Goal: Transaction & Acquisition: Purchase product/service

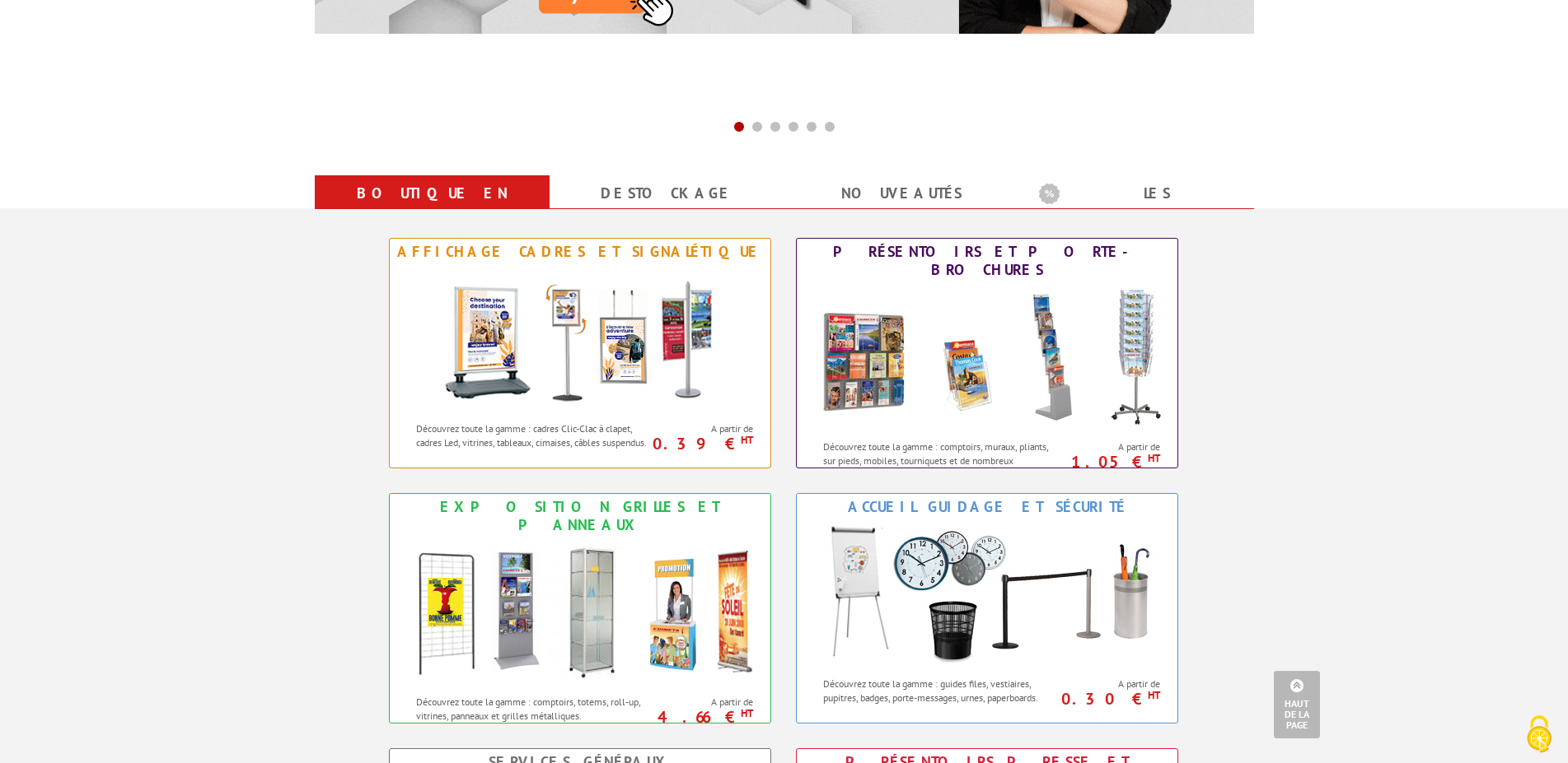
scroll to position [588, 0]
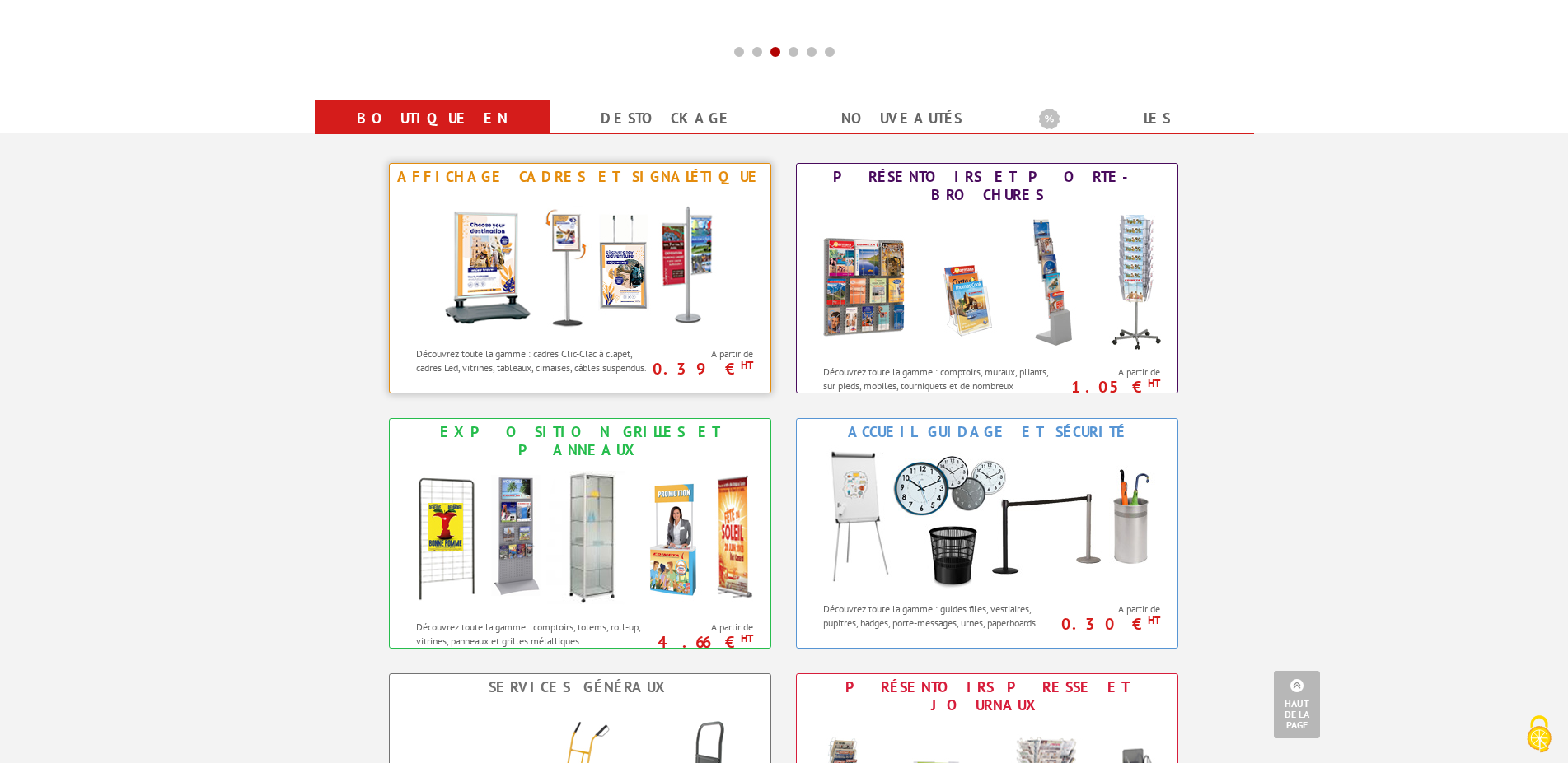
click at [634, 179] on div "Affichage Cadres et Signalétique" at bounding box center [579, 177] width 372 height 19
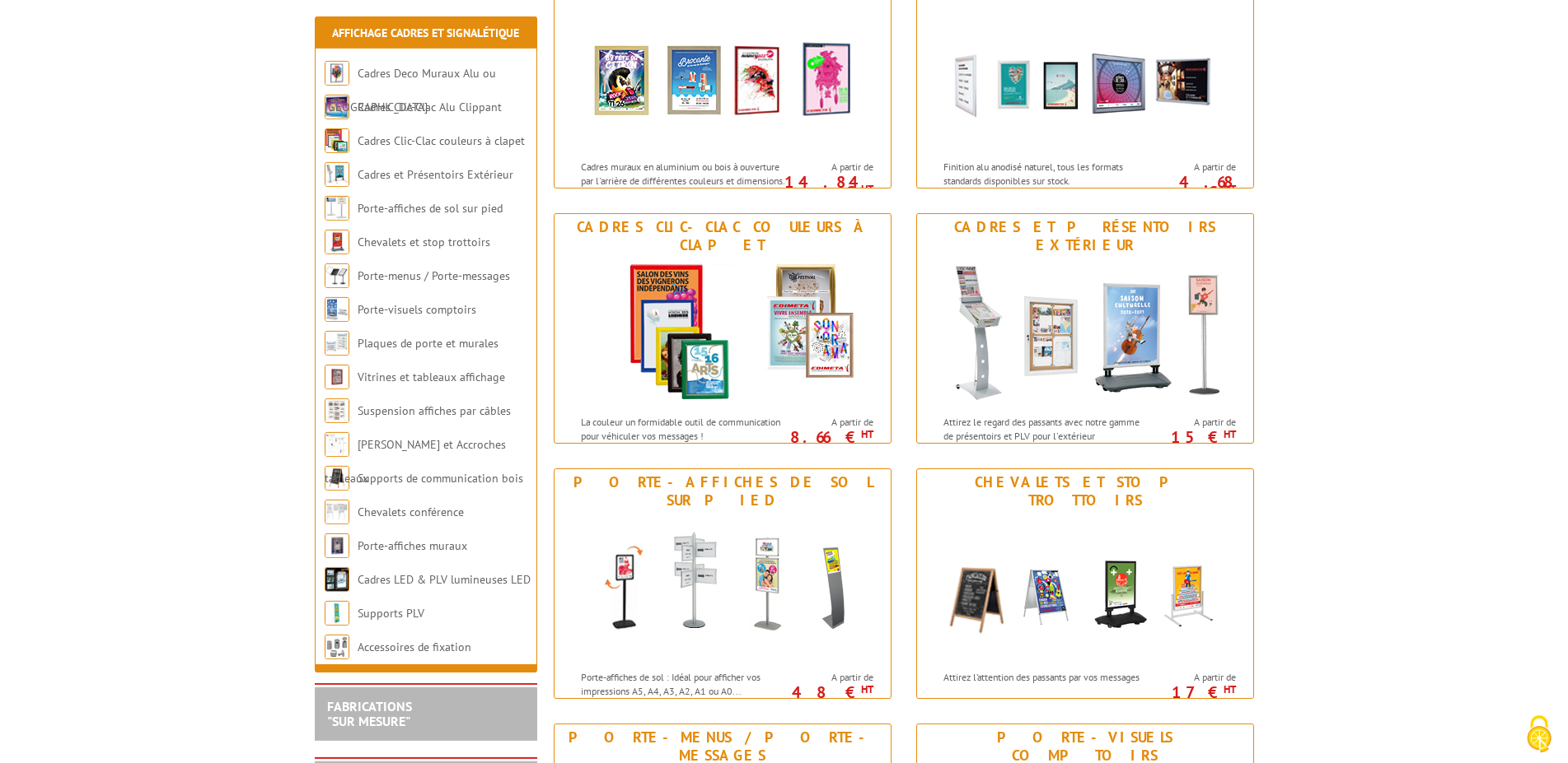
scroll to position [336, 0]
click at [1009, 218] on div "Cadres et Présentoirs Extérieur" at bounding box center [1085, 235] width 328 height 36
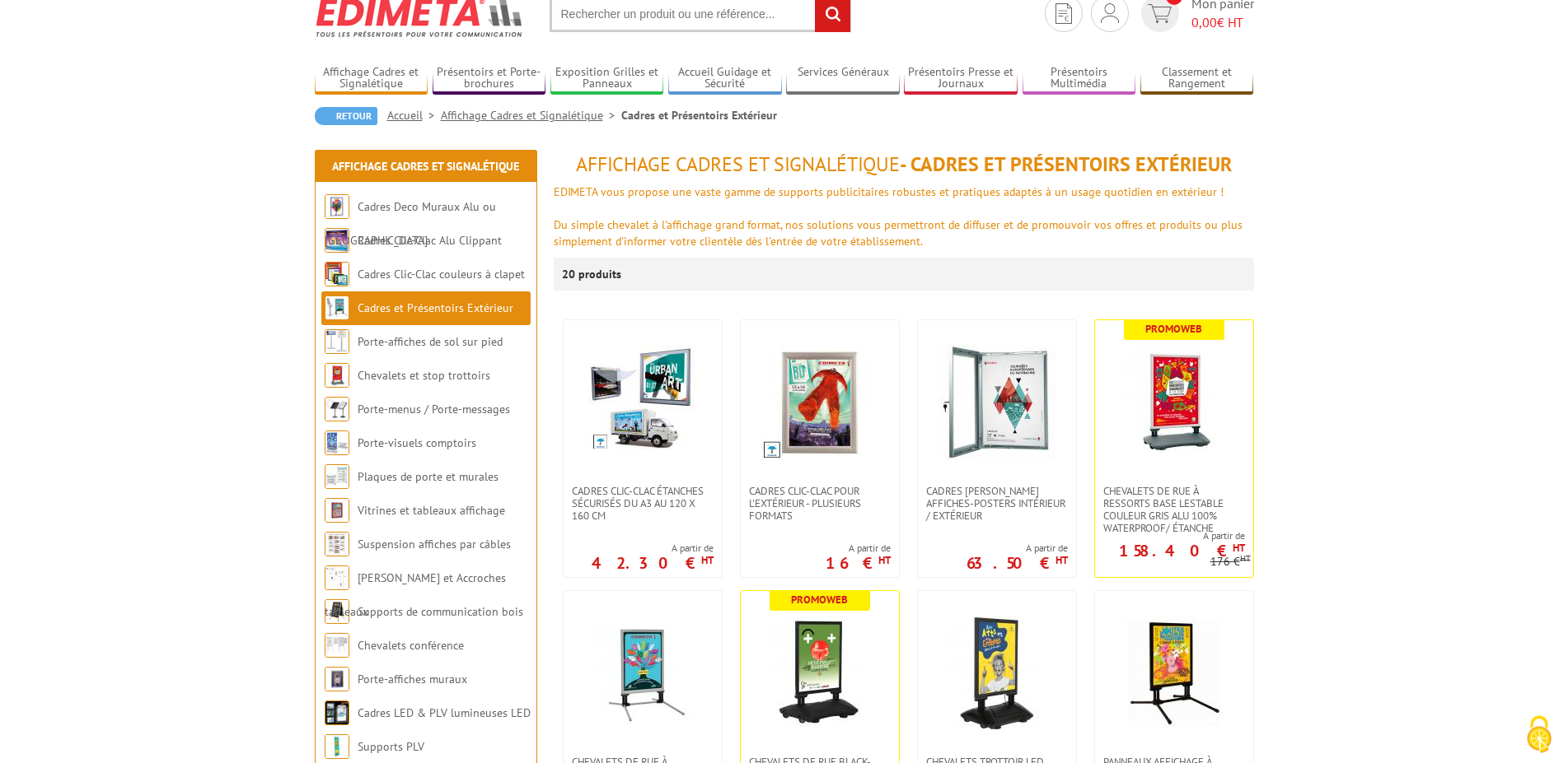
scroll to position [168, 0]
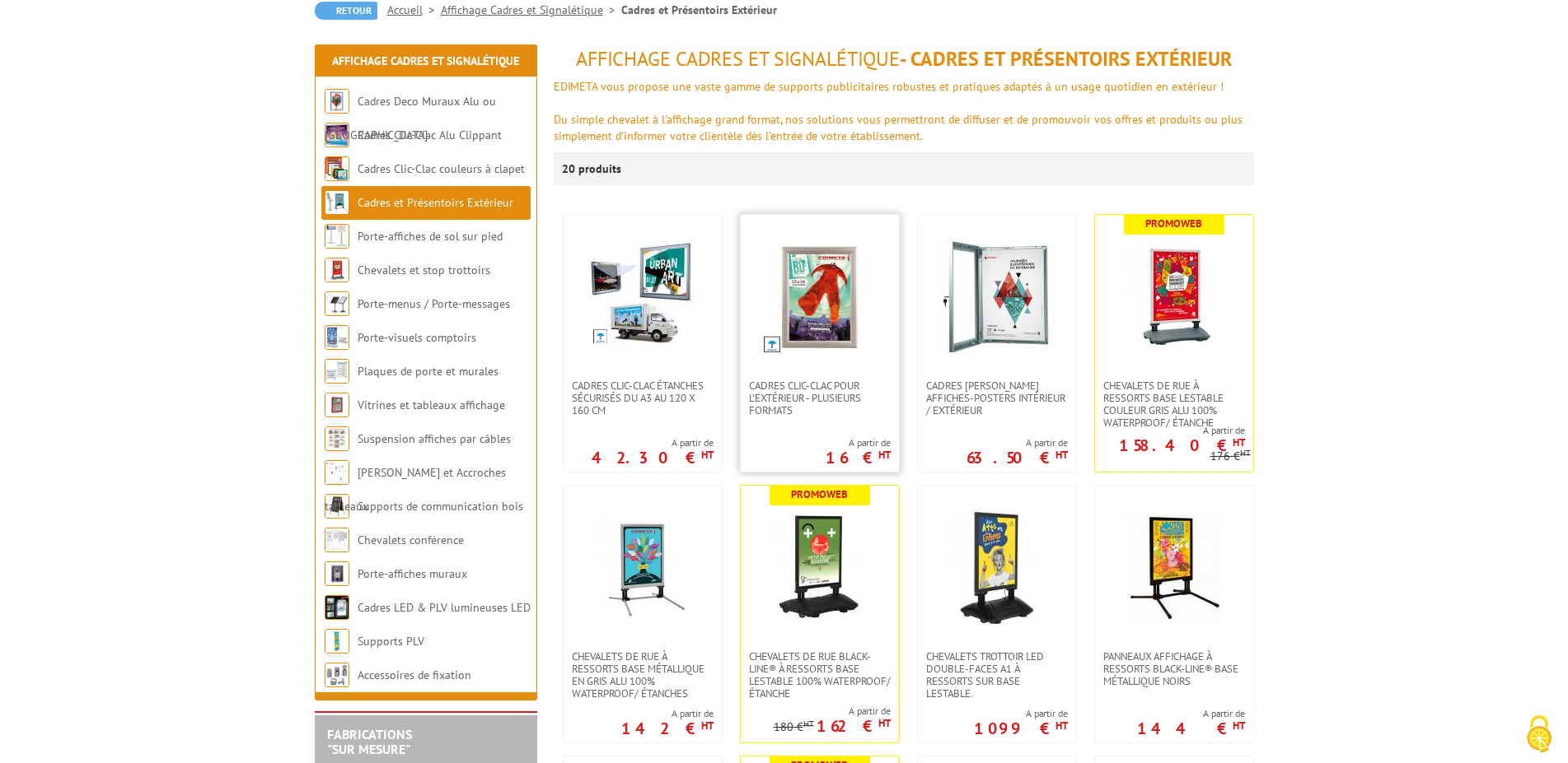
click at [820, 318] on img at bounding box center [820, 298] width 115 height 115
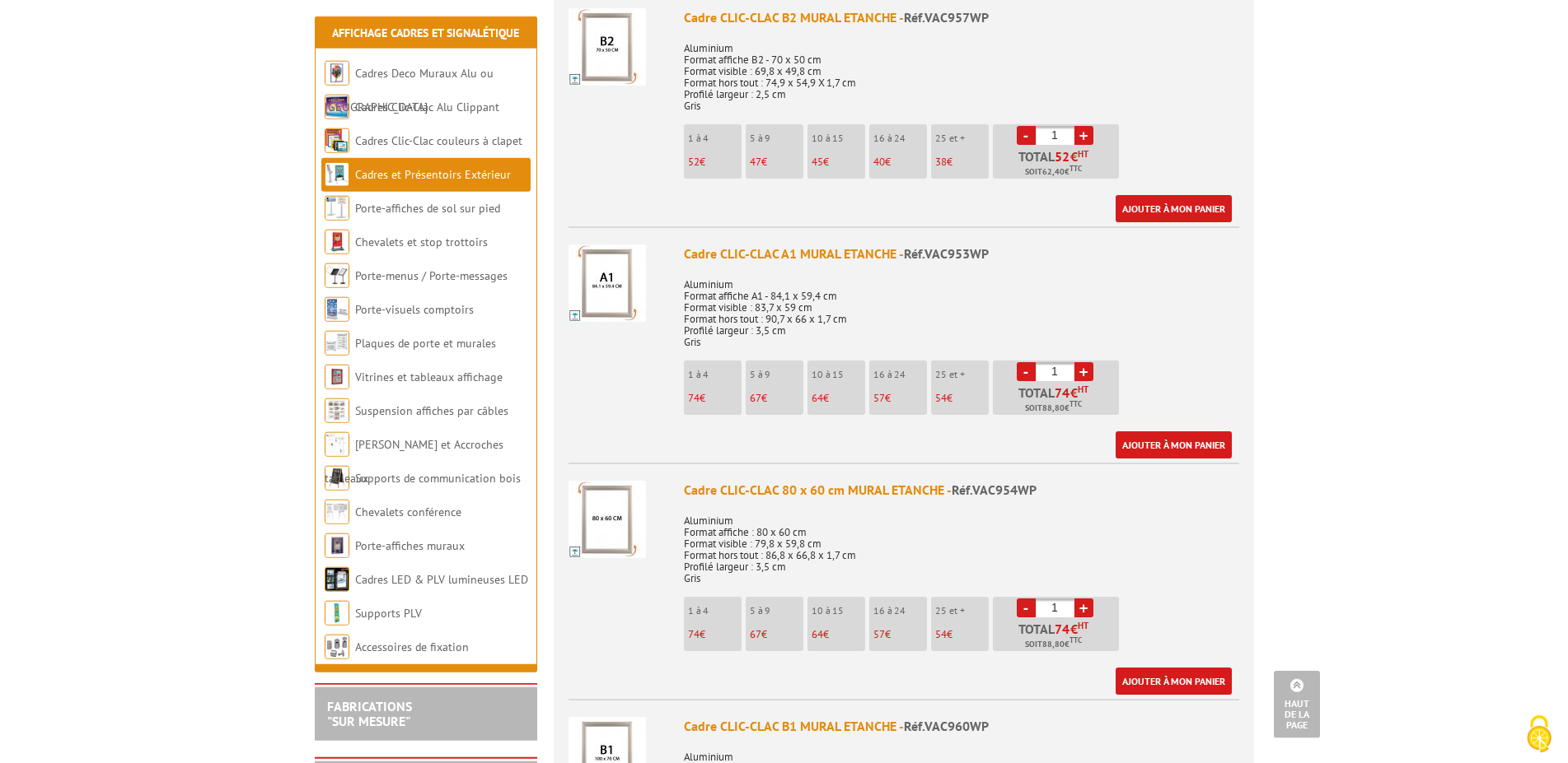
scroll to position [1932, 0]
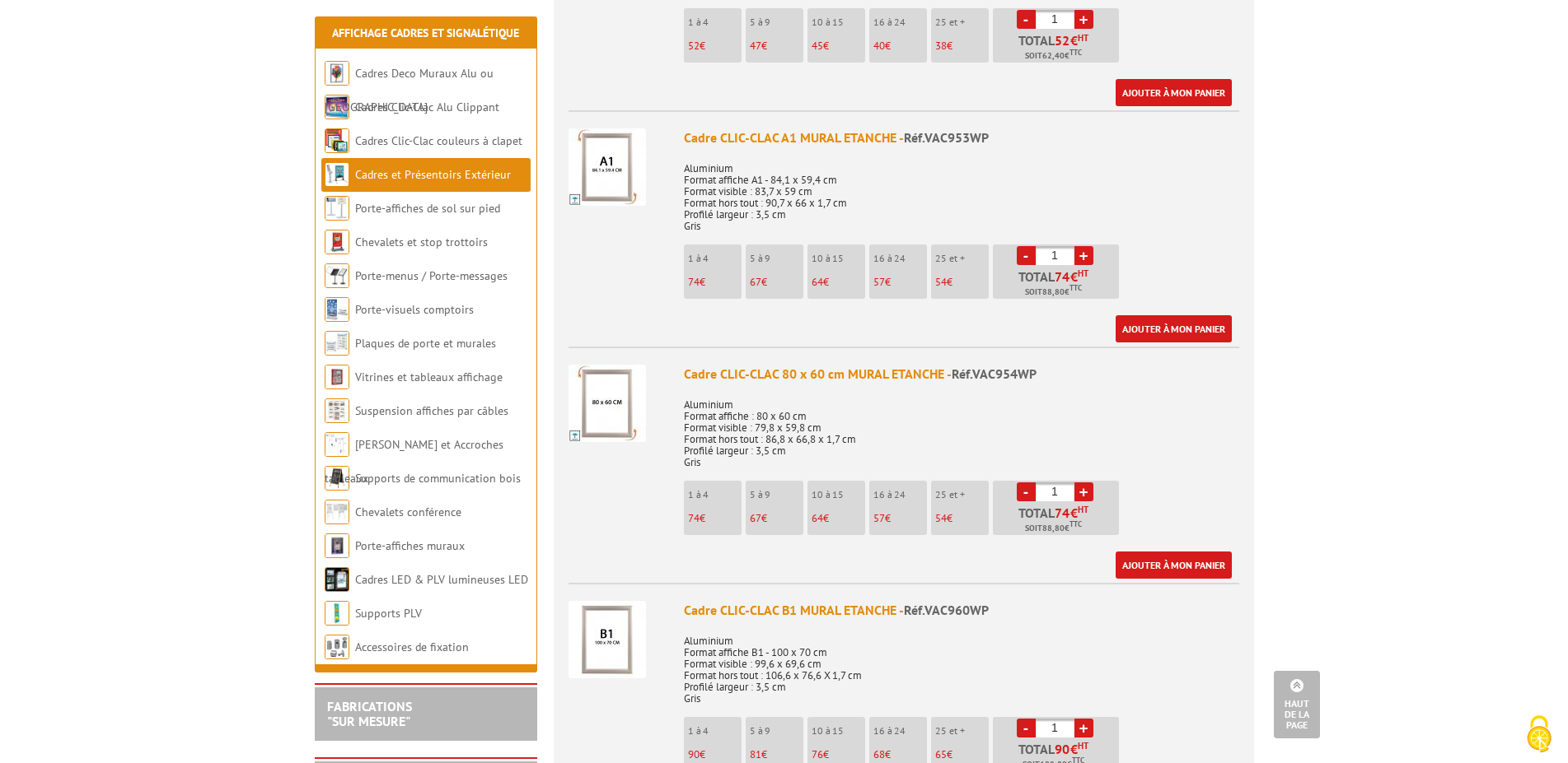
click at [811, 365] on div "Cadre CLIC-CLAC 80 x 60 cm MURAL ETANCHE - Réf.VAC954WP" at bounding box center [961, 374] width 556 height 19
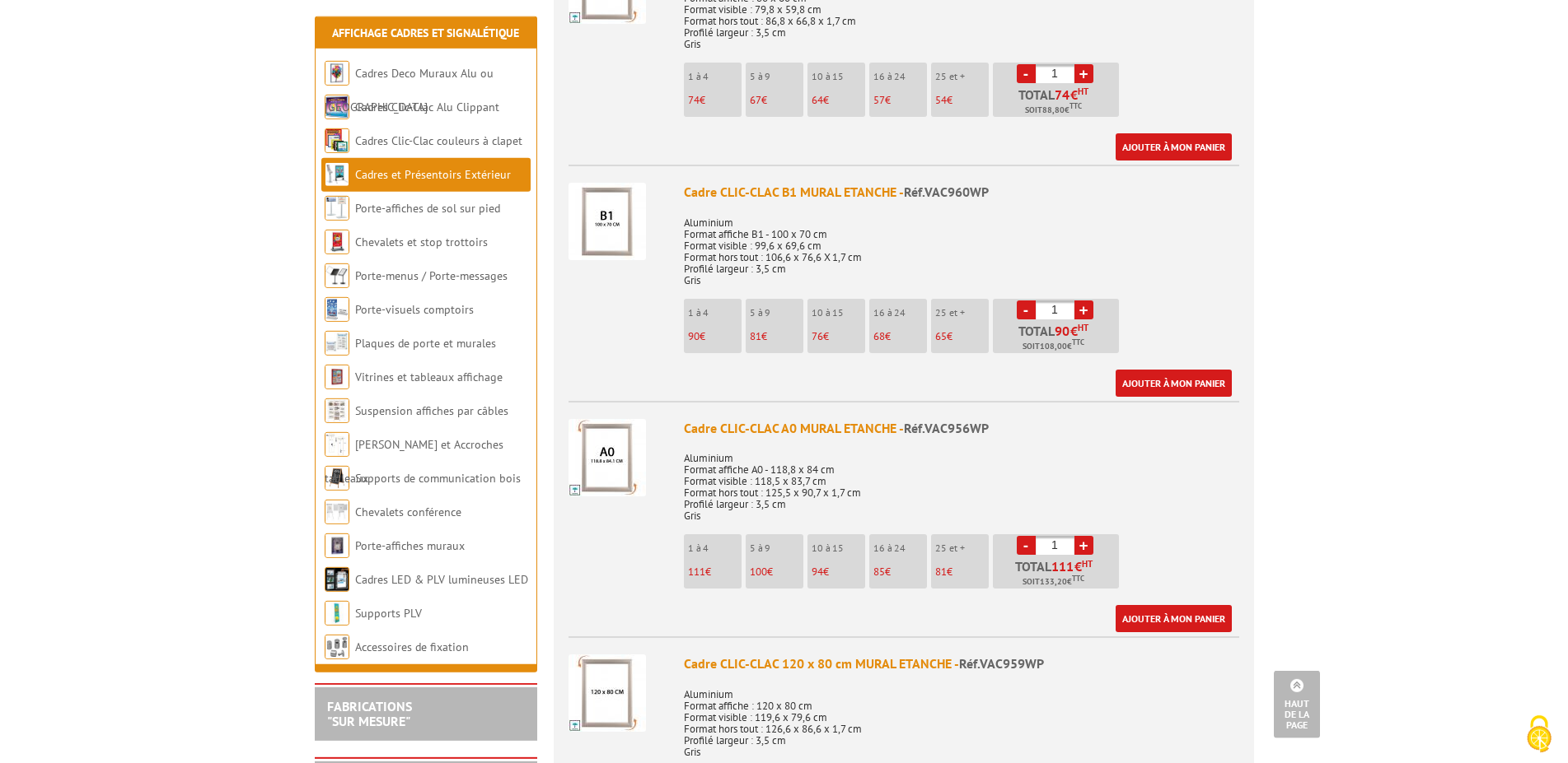
scroll to position [2351, 0]
click at [750, 418] on div "Cadre CLIC-CLAC A0 MURAL ETANCHE - Réf.VAC956WP" at bounding box center [961, 426] width 556 height 19
click at [616, 466] on img at bounding box center [606, 456] width 77 height 77
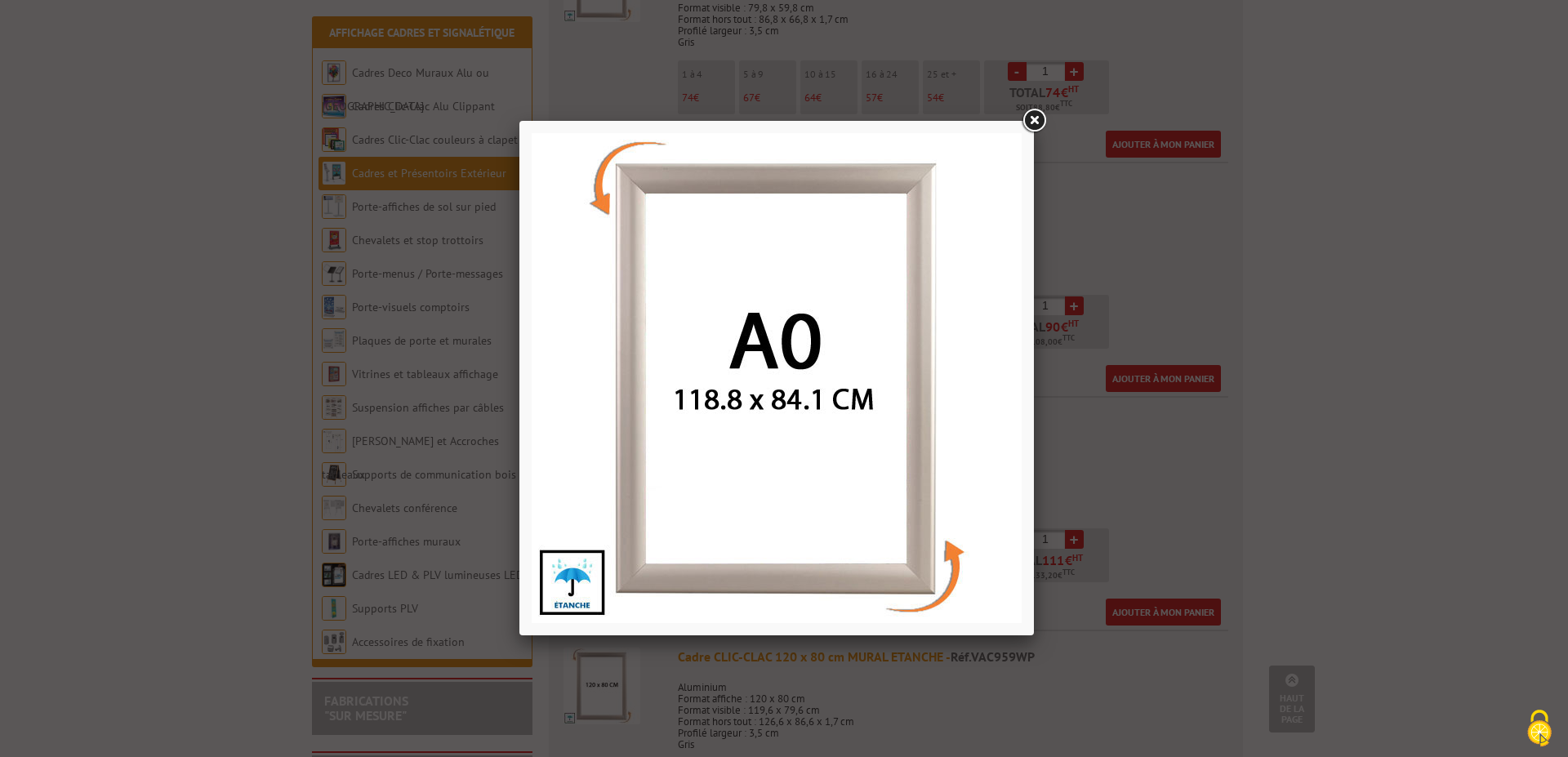
click at [1036, 121] on link at bounding box center [1034, 121] width 29 height 29
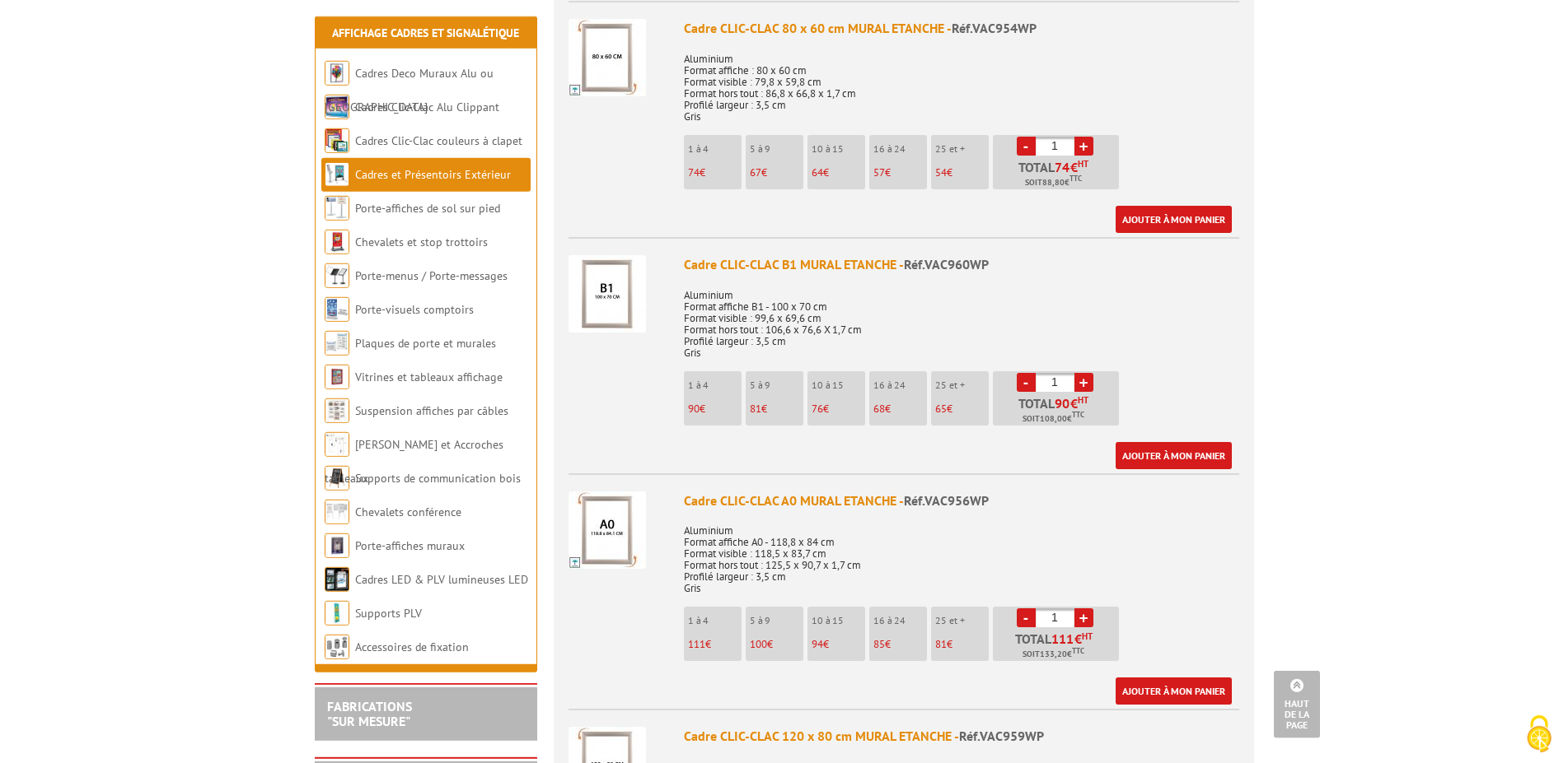
scroll to position [2268, 0]
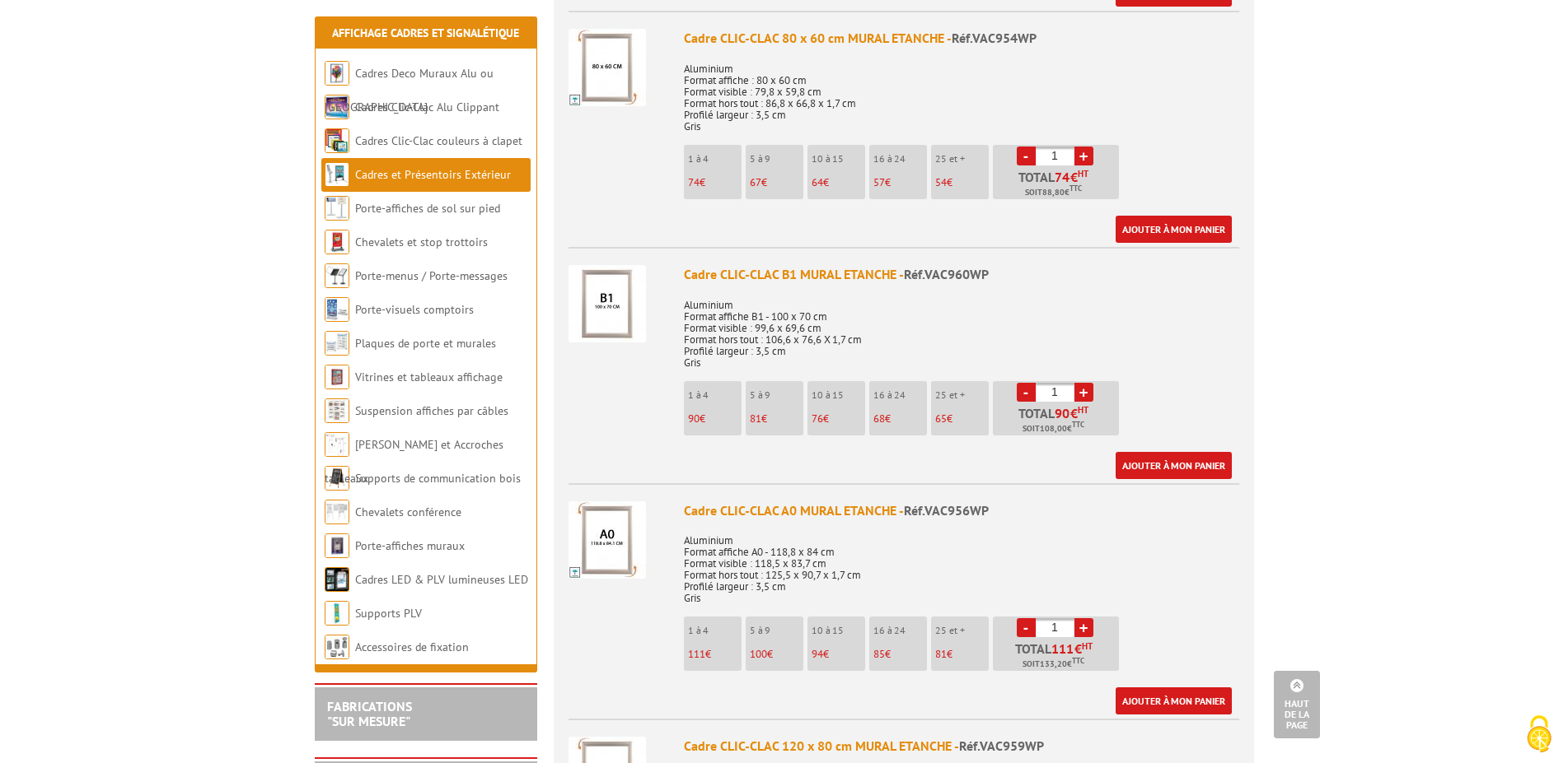
click at [885, 29] on div "Cadre CLIC-CLAC 80 x 60 cm MURAL ETANCHE - Réf.VAC954WP" at bounding box center [961, 38] width 556 height 19
click at [577, 76] on img at bounding box center [606, 67] width 77 height 77
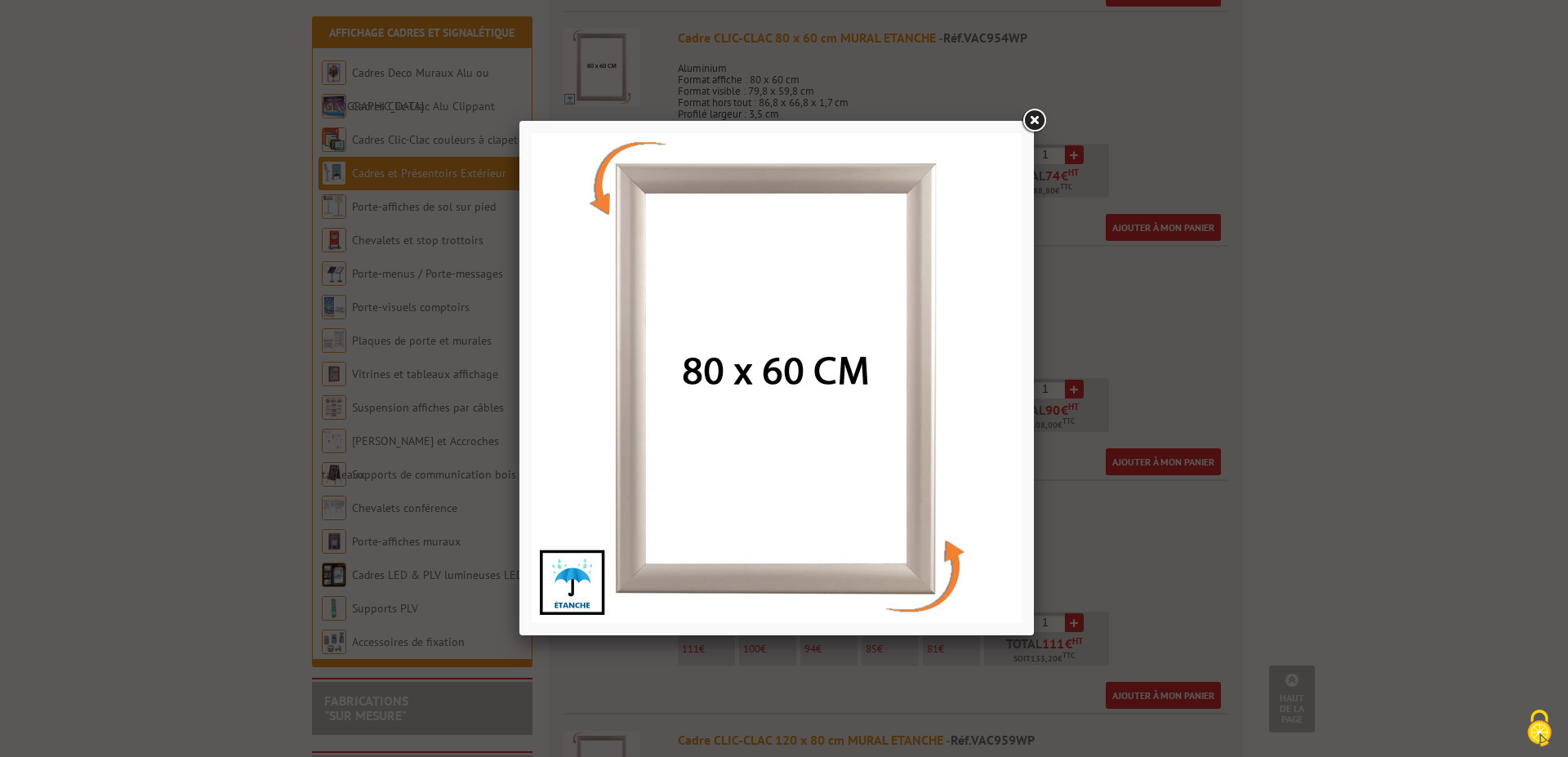
click at [1037, 110] on link at bounding box center [1034, 121] width 29 height 29
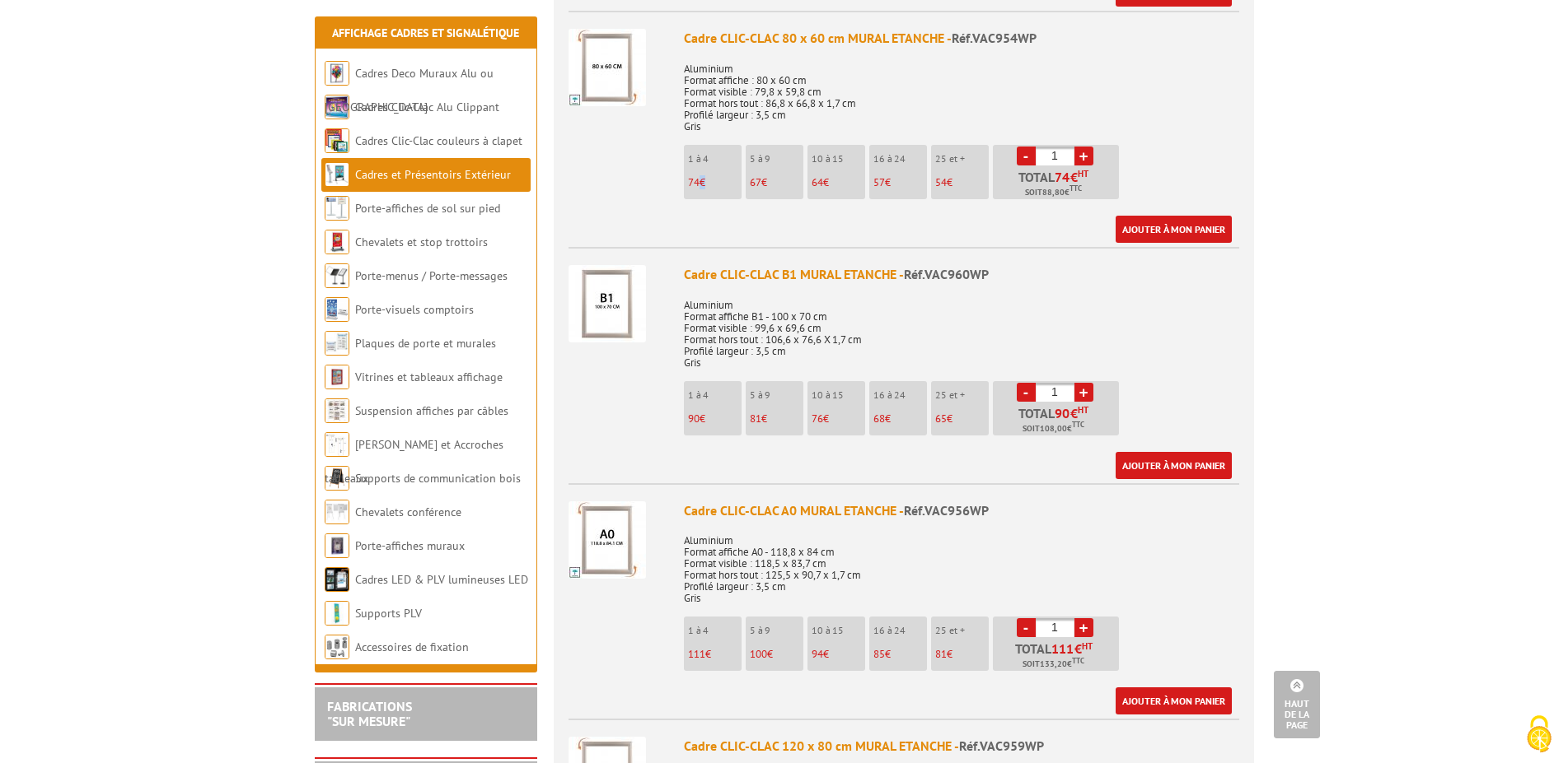
click at [701, 177] on p "74 €" at bounding box center [715, 182] width 54 height 12
click at [749, 29] on div "Cadre CLIC-CLAC 80 x 60 cm MURAL ETANCHE - Réf.VAC954WP" at bounding box center [961, 38] width 556 height 19
